Goal: Task Accomplishment & Management: Manage account settings

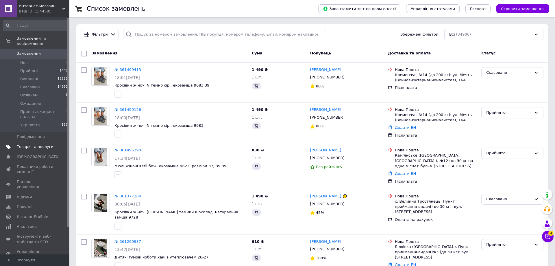
click at [25, 144] on span "Товари та послуги" at bounding box center [35, 146] width 37 height 5
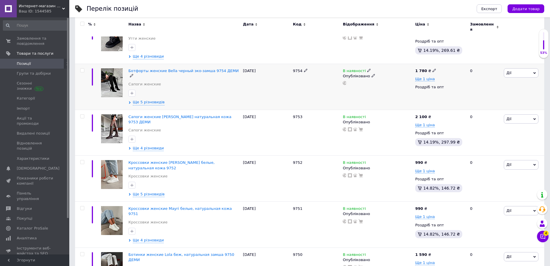
scroll to position [405, 0]
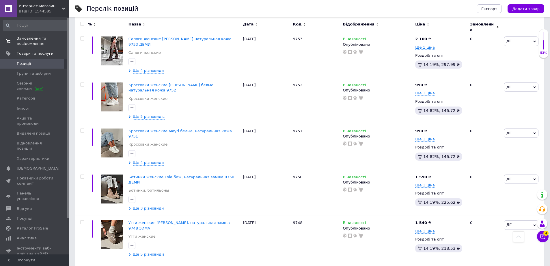
click at [16, 39] on span at bounding box center [8, 41] width 17 height 10
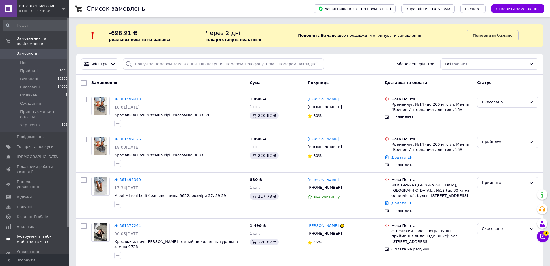
click at [25, 221] on link "Аналітика" at bounding box center [35, 226] width 71 height 10
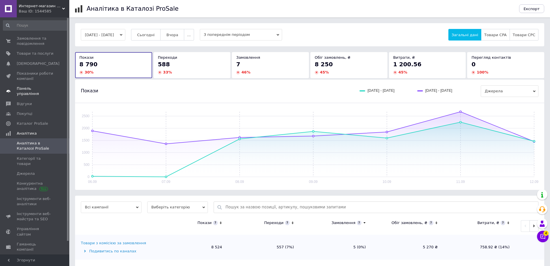
click at [42, 87] on span "Панель управління" at bounding box center [35, 91] width 37 height 10
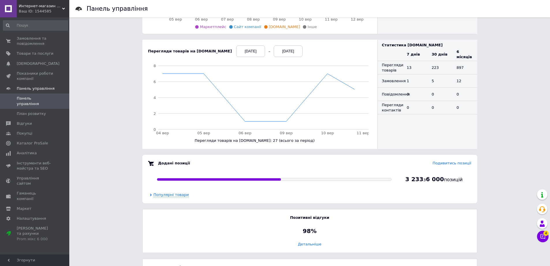
scroll to position [231, 0]
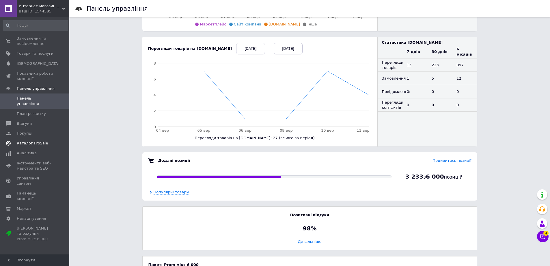
click at [17, 140] on span "Каталог ProSale" at bounding box center [32, 142] width 31 height 5
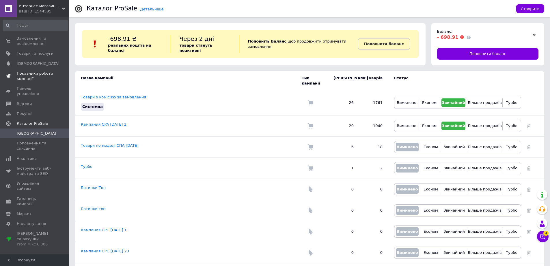
click at [33, 73] on span "Показники роботи компанії" at bounding box center [35, 76] width 37 height 10
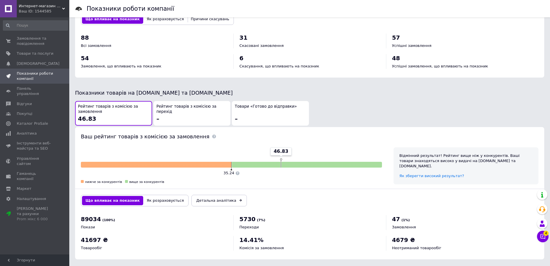
scroll to position [10, 0]
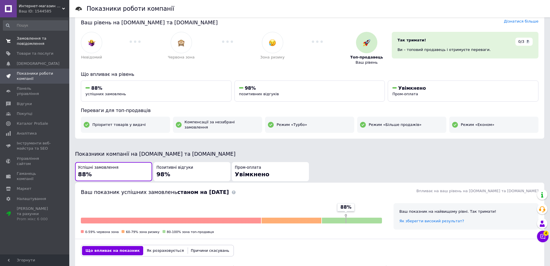
click at [19, 46] on span "Замовлення та повідомлення" at bounding box center [35, 41] width 37 height 10
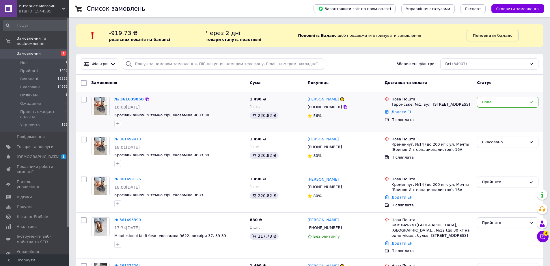
click at [327, 99] on link "Ірина Денисенко" at bounding box center [323, 99] width 31 height 5
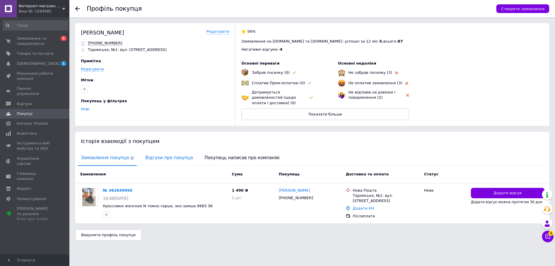
click at [154, 155] on span "Відгуки про покупця" at bounding box center [168, 157] width 53 height 15
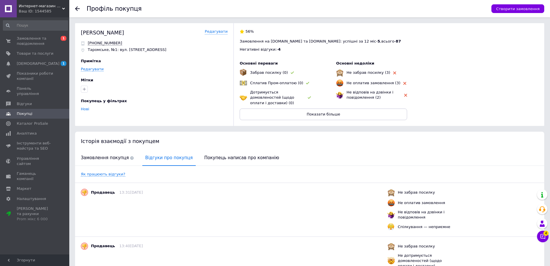
click at [75, 8] on div "Профіль покупця Створити замовлення" at bounding box center [309, 8] width 481 height 17
click at [81, 9] on div at bounding box center [81, 8] width 12 height 17
click at [79, 8] on use at bounding box center [77, 8] width 5 height 5
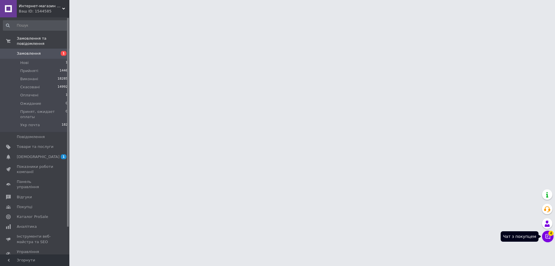
click at [547, 233] on button "Чат з покупцем 4" at bounding box center [548, 236] width 12 height 12
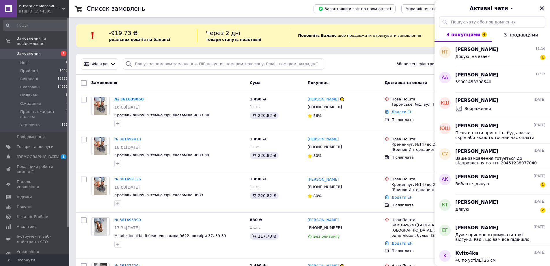
click at [20, 49] on link "Замовлення 1" at bounding box center [35, 54] width 71 height 10
click at [500, 53] on div "Дякую ,на взаєм 1" at bounding box center [501, 57] width 90 height 9
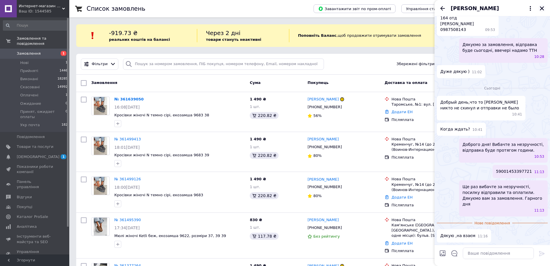
click at [543, 7] on icon "Закрити" at bounding box center [542, 8] width 5 height 5
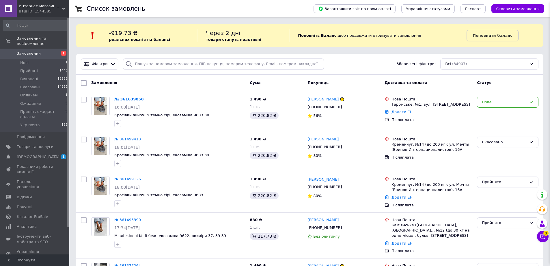
scroll to position [701, 0]
